Goal: Information Seeking & Learning: Learn about a topic

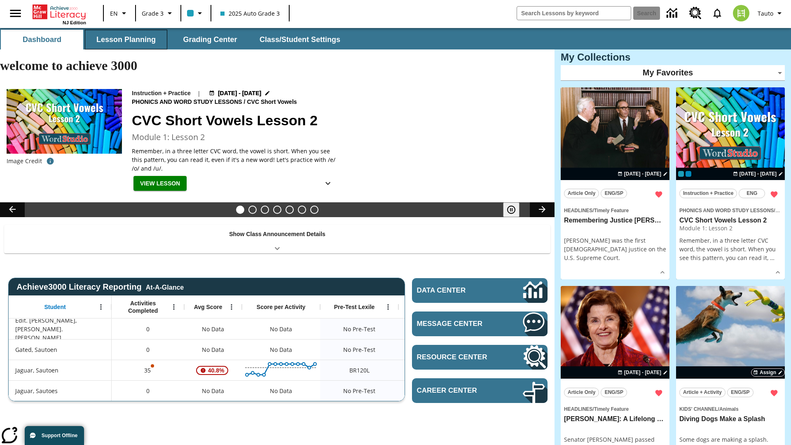
click at [126, 40] on button "Lesson Planning" at bounding box center [126, 40] width 82 height 20
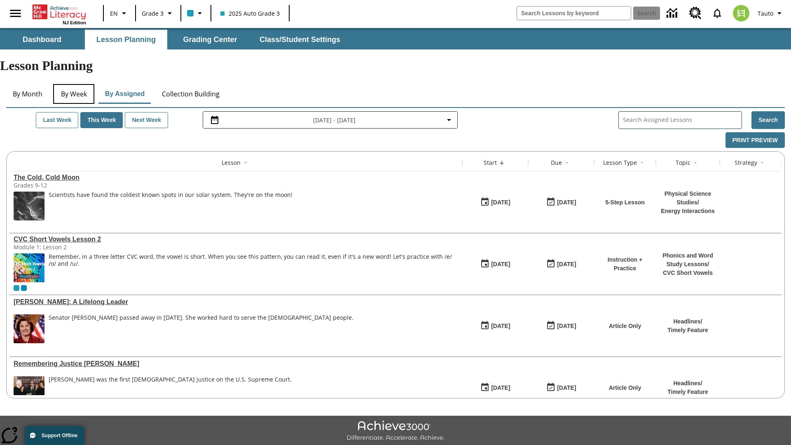
click at [74, 84] on button "By Week" at bounding box center [73, 94] width 41 height 20
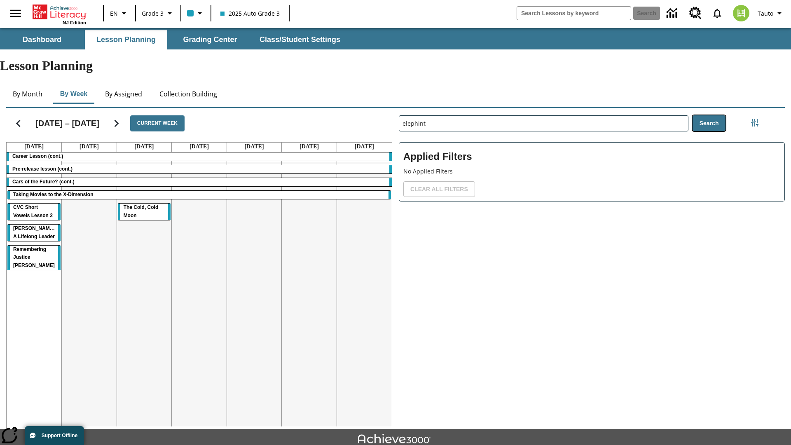
click at [708, 115] on button "Search" at bounding box center [708, 123] width 33 height 16
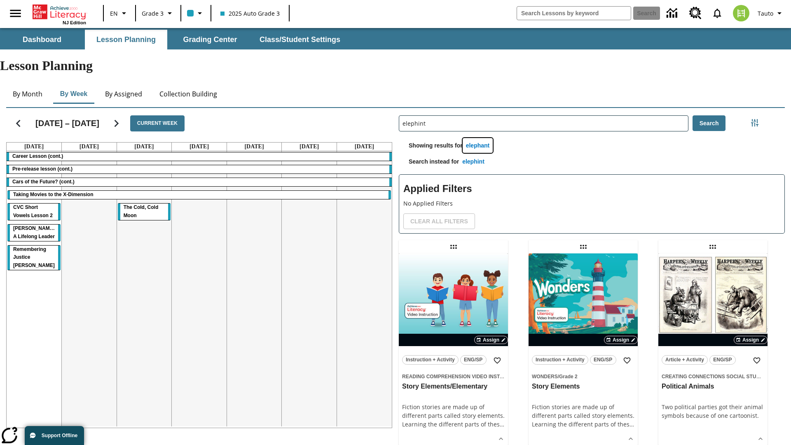
click at [479, 138] on button "elephant" at bounding box center [477, 145] width 30 height 15
type input "elephant"
